Goal: Navigation & Orientation: Find specific page/section

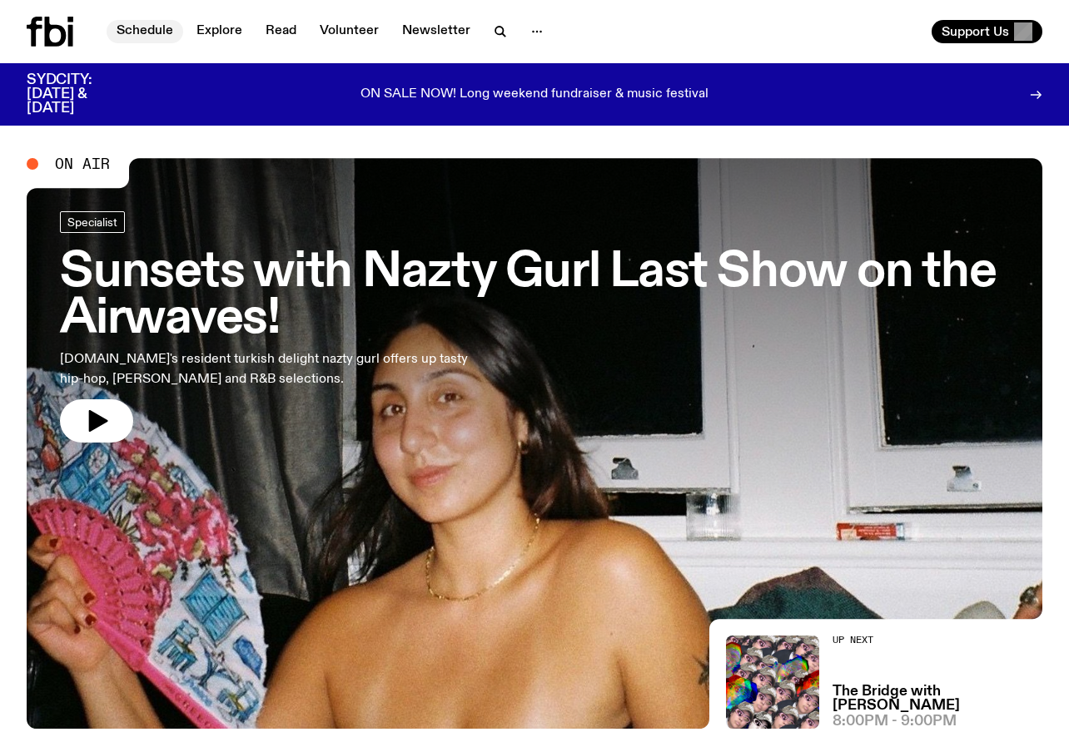
click at [133, 23] on link "Schedule" at bounding box center [145, 31] width 77 height 23
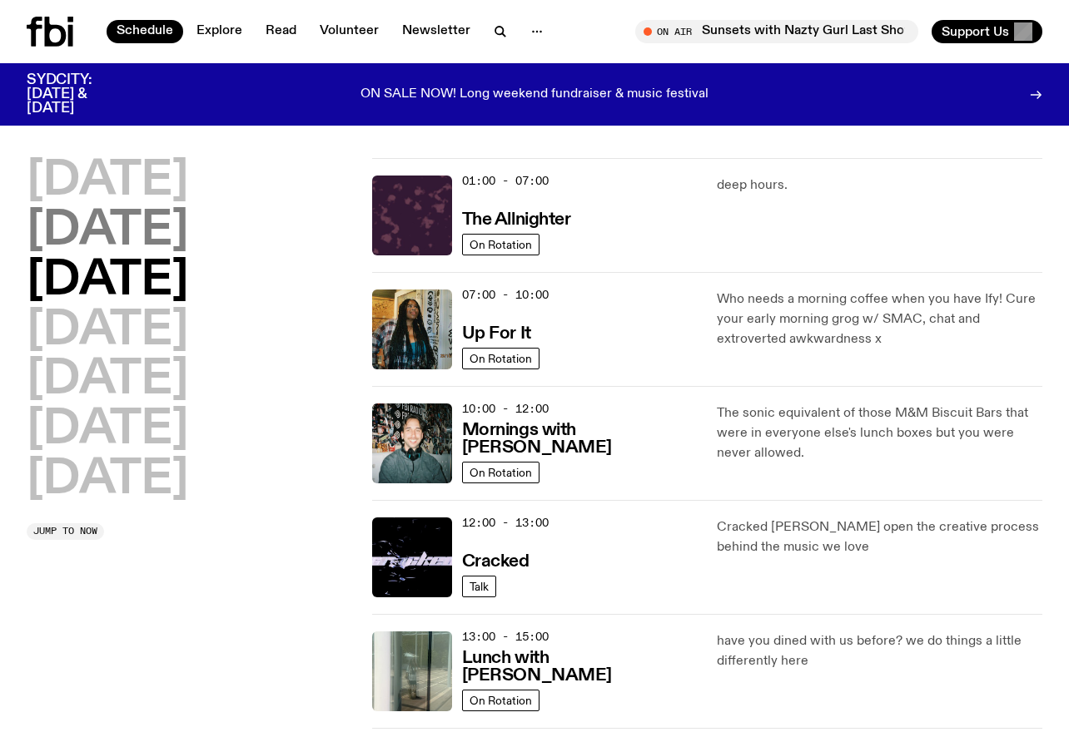
click at [188, 227] on h2 "[DATE]" at bounding box center [107, 231] width 161 height 47
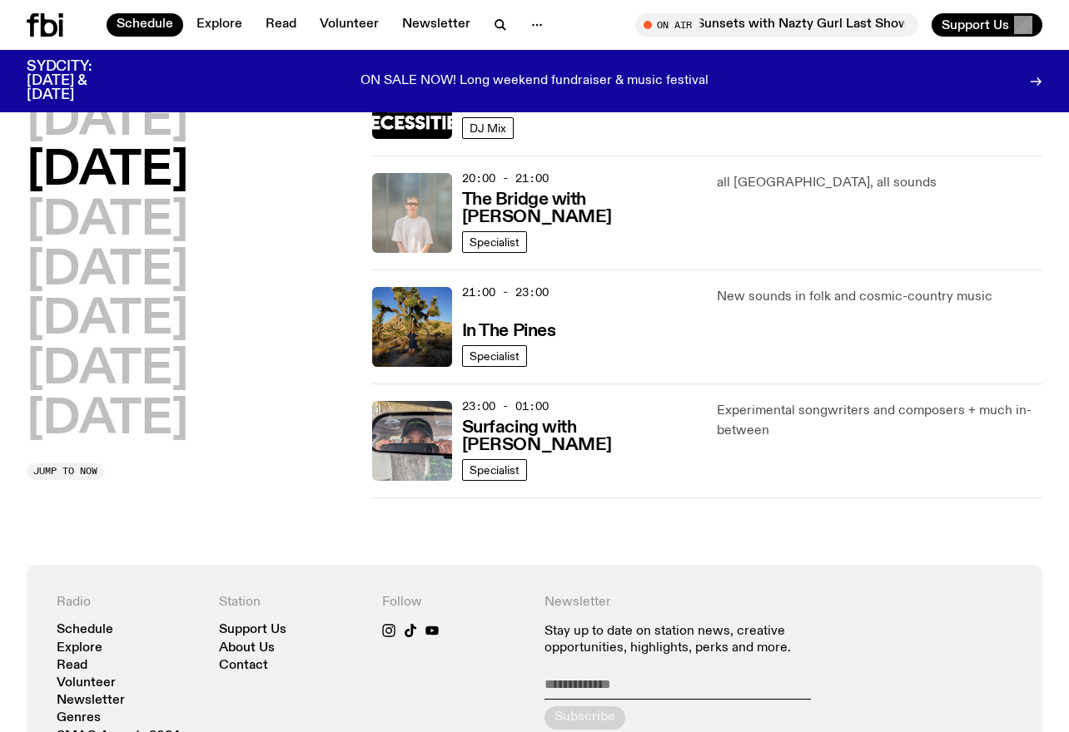
scroll to position [789, 0]
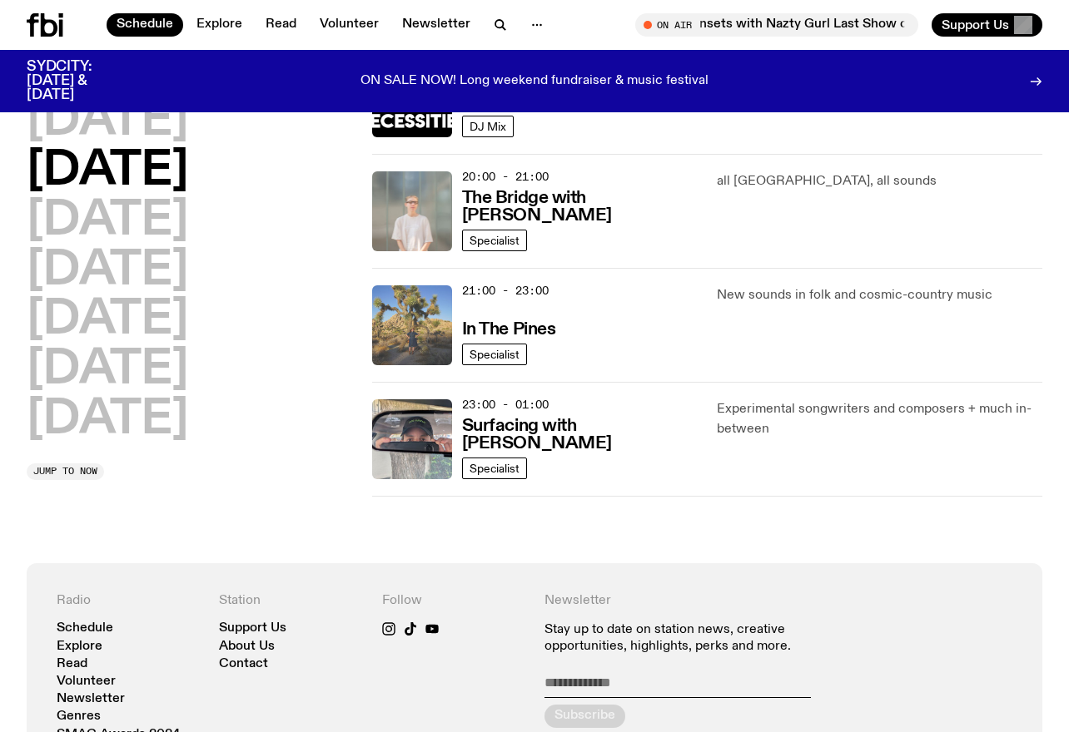
click at [410, 327] on img at bounding box center [412, 326] width 80 height 80
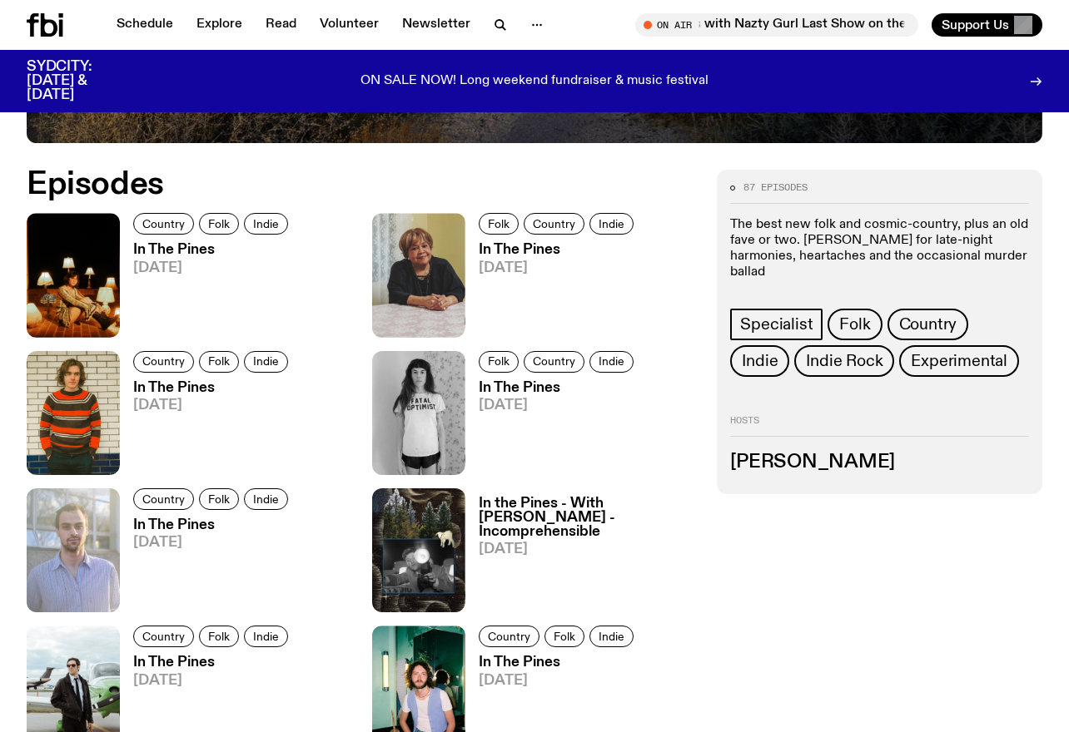
scroll to position [747, 0]
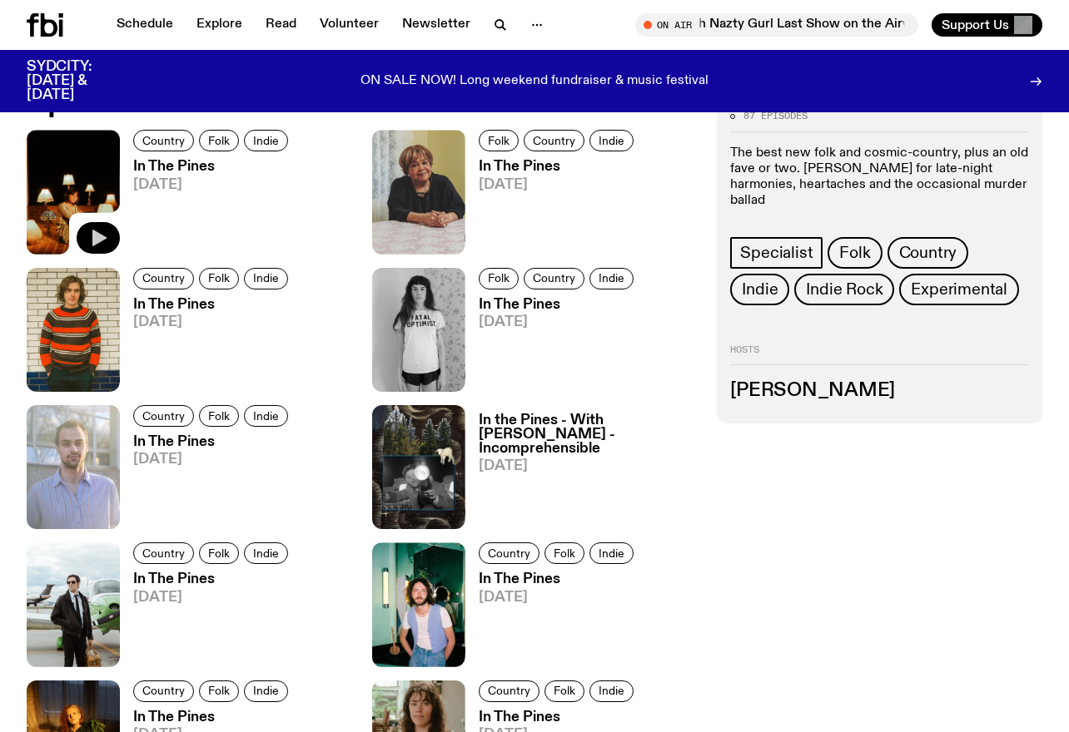
click at [95, 236] on icon "button" at bounding box center [99, 238] width 14 height 17
